Goal: Task Accomplishment & Management: Manage account settings

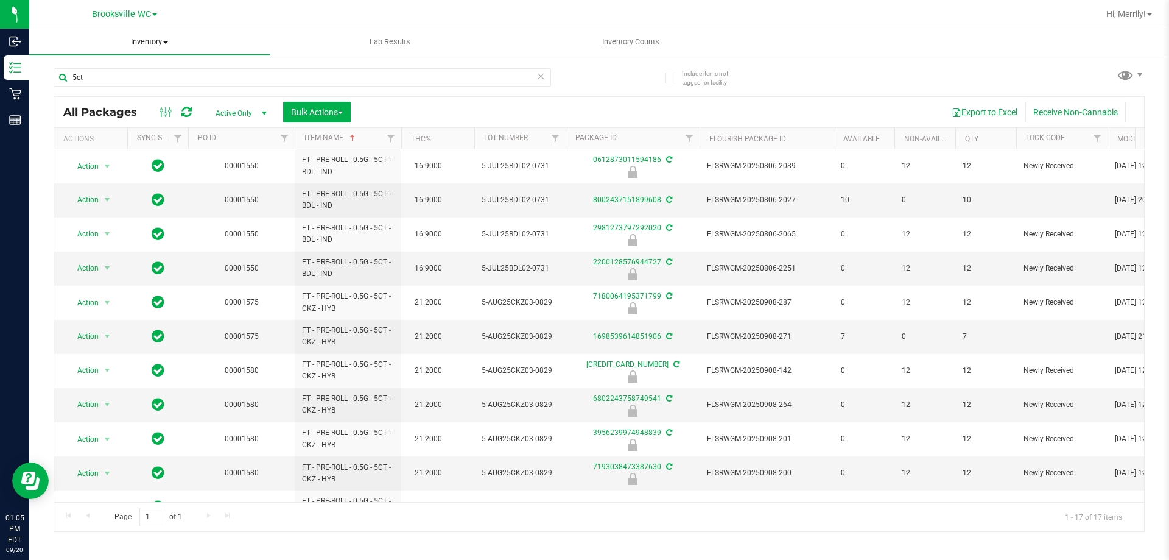
scroll to position [233, 0]
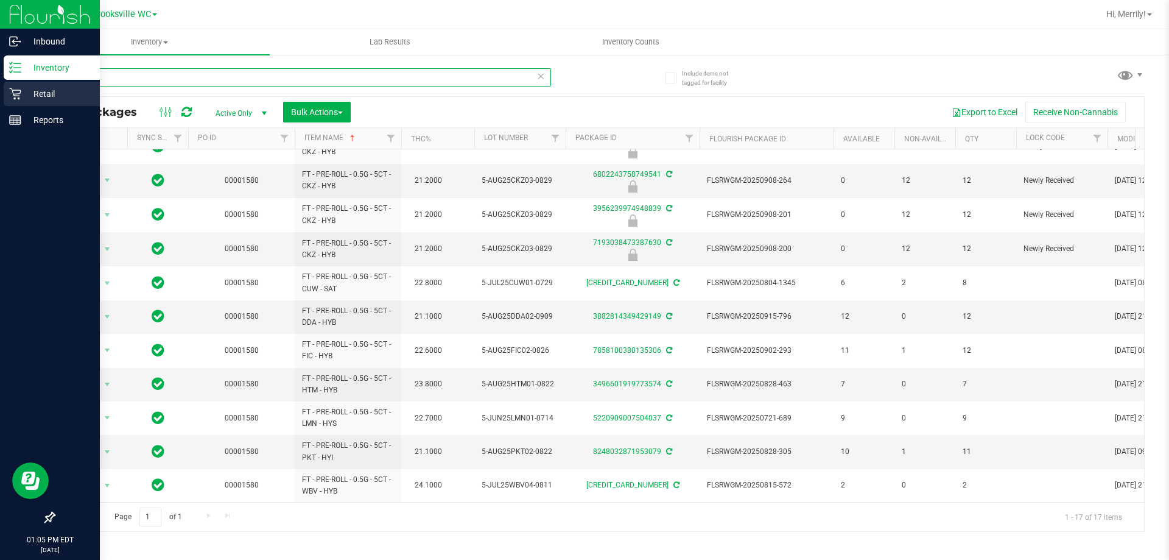
drag, startPoint x: 114, startPoint y: 80, endPoint x: 0, endPoint y: 91, distance: 114.4
click at [0, 91] on div "Inbound Inventory Retail Reports 01:05 PM EDT [DATE] 09/20 Brooksville WC Hi, […" at bounding box center [584, 280] width 1169 height 560
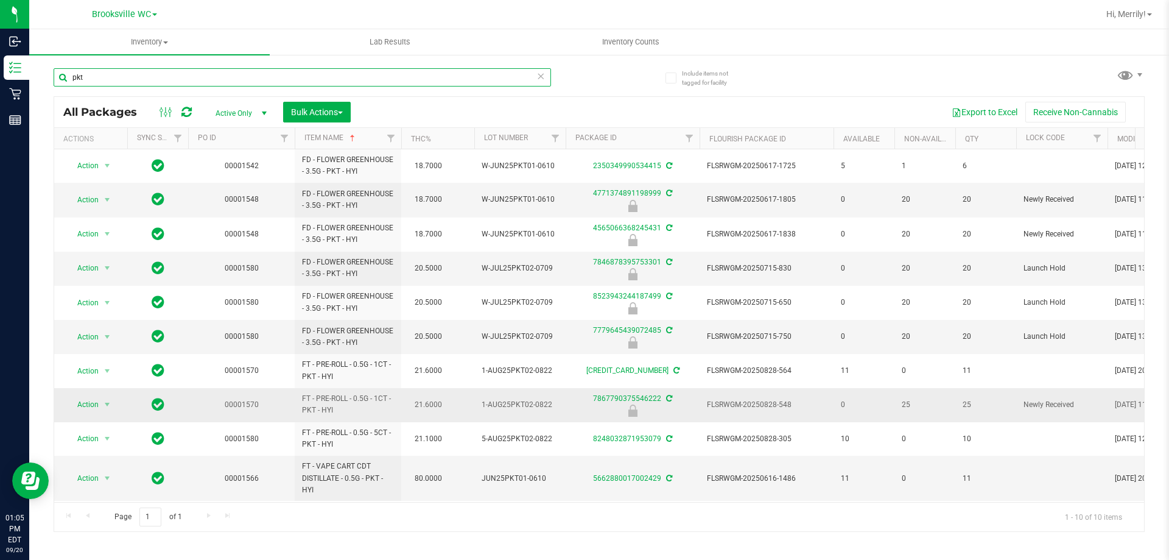
scroll to position [8, 0]
type input "pkt"
click at [1128, 15] on span "Hi, Merrily!" at bounding box center [1126, 14] width 40 height 10
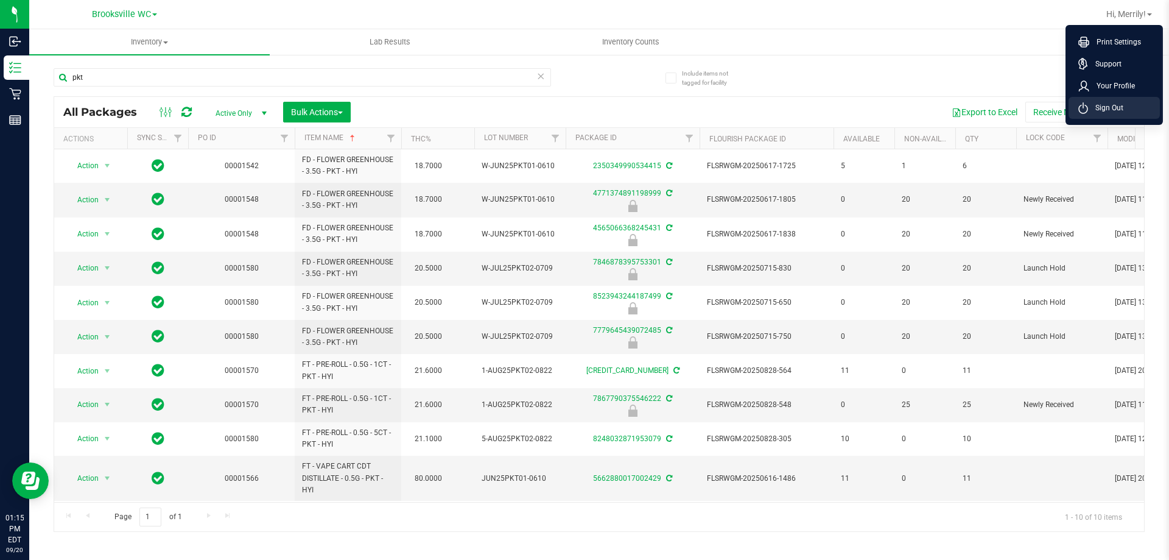
click at [1108, 105] on span "Sign Out" at bounding box center [1105, 108] width 35 height 12
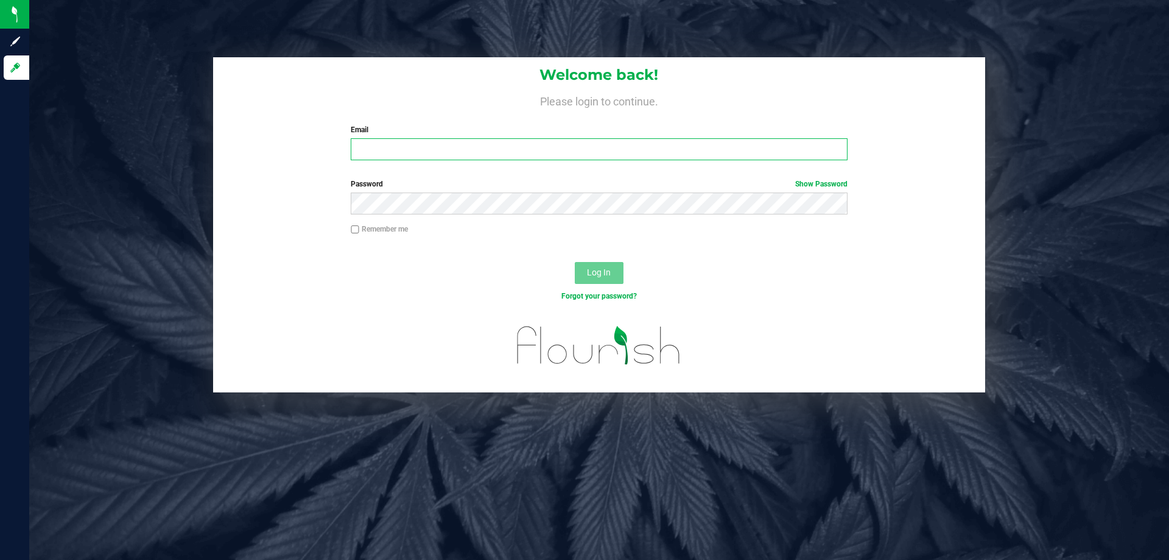
drag, startPoint x: 564, startPoint y: 153, endPoint x: 564, endPoint y: 135, distance: 18.9
click at [564, 150] on input "Email" at bounding box center [599, 149] width 496 height 22
type input "[EMAIL_ADDRESS][DOMAIN_NAME]"
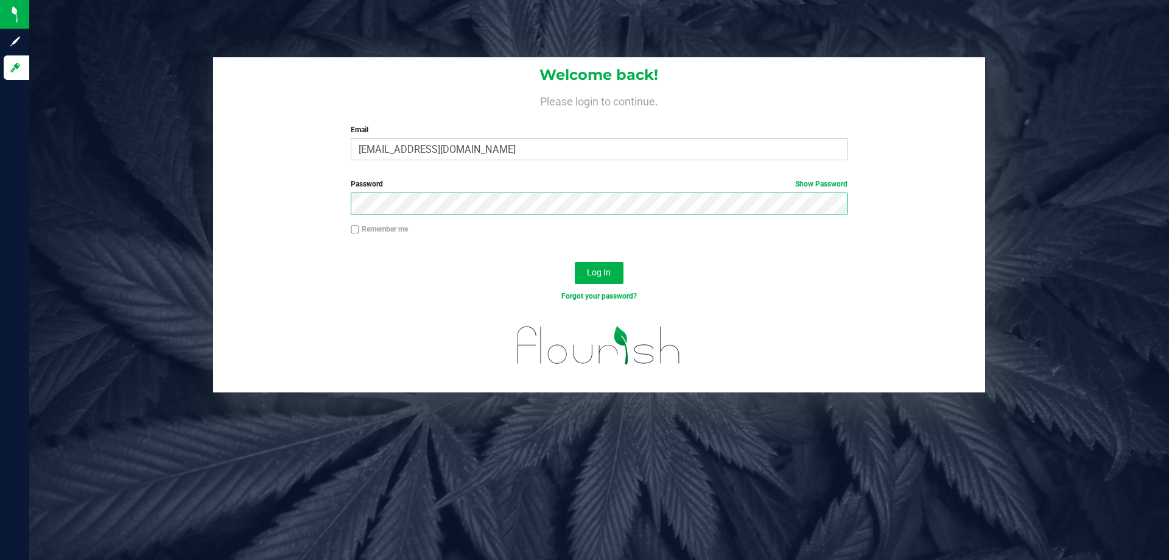
click at [575, 262] on button "Log In" at bounding box center [599, 273] width 49 height 22
